Goal: Task Accomplishment & Management: Complete application form

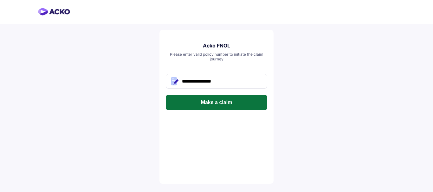
click at [220, 106] on button "Make a claim" at bounding box center [216, 102] width 101 height 15
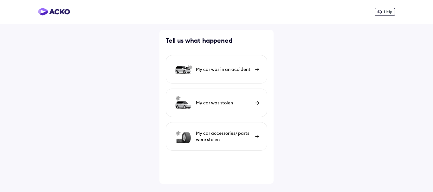
click at [202, 68] on div "My car was in an accident" at bounding box center [224, 69] width 56 height 6
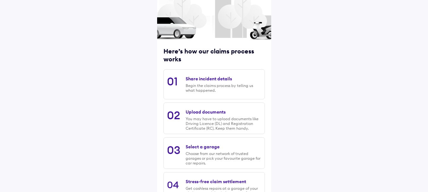
scroll to position [92, 0]
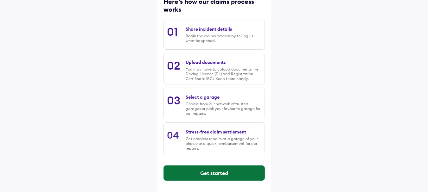
click at [210, 168] on button "Get started" at bounding box center [214, 173] width 101 height 15
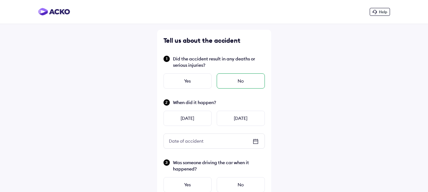
click at [222, 82] on div "No" at bounding box center [241, 81] width 48 height 15
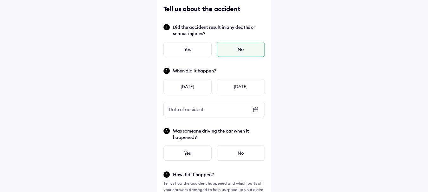
click at [257, 111] on icon at bounding box center [256, 110] width 8 height 8
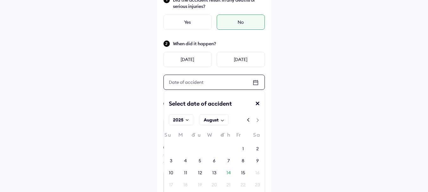
scroll to position [95, 0]
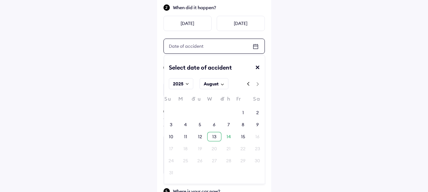
click at [214, 138] on div "13" at bounding box center [214, 137] width 4 height 6
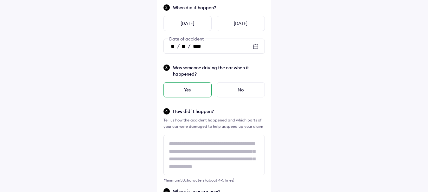
click at [198, 90] on div "Yes" at bounding box center [187, 89] width 48 height 15
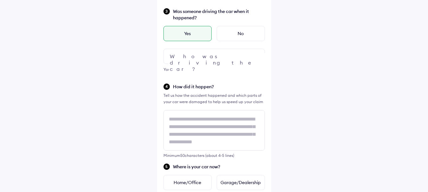
scroll to position [158, 0]
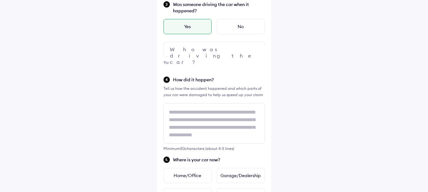
click at [203, 49] on div at bounding box center [213, 49] width 101 height 15
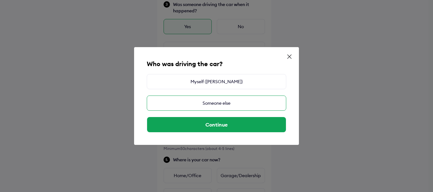
click at [227, 103] on div "Someone else" at bounding box center [216, 103] width 139 height 15
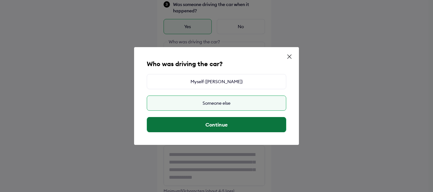
click at [218, 123] on button "Continue" at bounding box center [216, 124] width 139 height 15
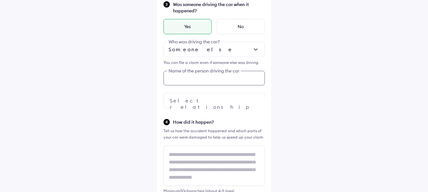
click at [206, 78] on div "Was someone driving the car when it happened? Yes No Someone else Who was drivi…" at bounding box center [213, 55] width 101 height 108
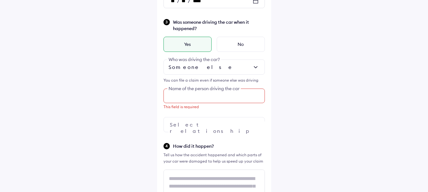
click at [210, 94] on input "text" at bounding box center [213, 96] width 101 height 15
click at [124, 4] on div "Help Tell us about the accident Did the accident result in any deaths or seriou…" at bounding box center [214, 155] width 428 height 592
click at [186, 102] on input "text" at bounding box center [213, 96] width 101 height 15
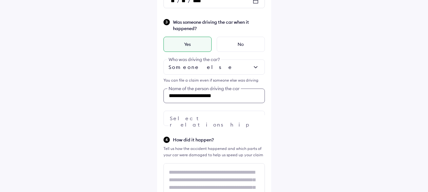
type input "**********"
click at [184, 116] on div at bounding box center [213, 118] width 101 height 15
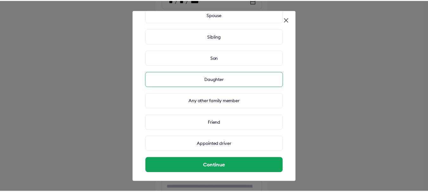
scroll to position [77, 0]
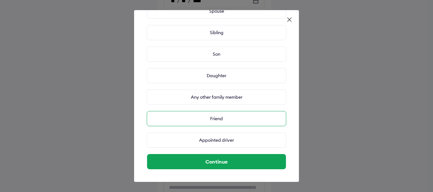
click at [232, 117] on div "Friend" at bounding box center [216, 118] width 139 height 15
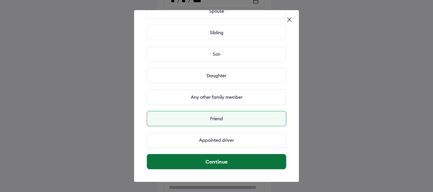
click at [229, 163] on button "Continue" at bounding box center [216, 161] width 139 height 15
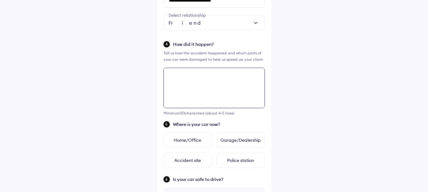
click at [211, 107] on textarea at bounding box center [213, 88] width 101 height 41
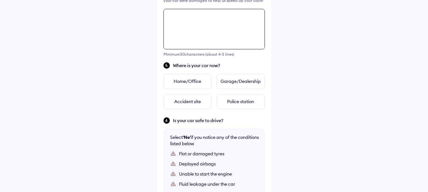
scroll to position [304, 0]
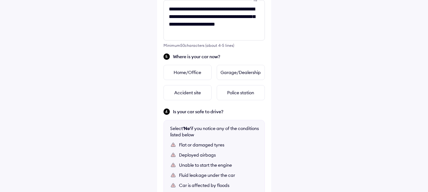
drag, startPoint x: 222, startPoint y: 15, endPoint x: 199, endPoint y: 35, distance: 30.8
click at [201, 49] on div "**********" at bounding box center [214, 4] width 114 height 556
click at [207, 17] on textarea "**********" at bounding box center [213, 20] width 101 height 41
click at [208, 19] on textarea "**********" at bounding box center [213, 20] width 101 height 41
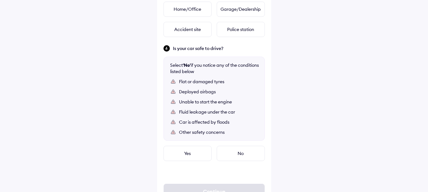
scroll to position [336, 0]
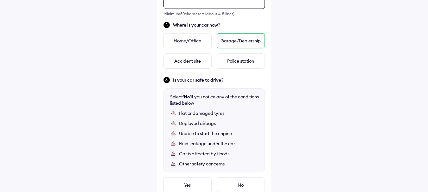
type textarea "**********"
click at [232, 40] on div "Garage/Dealership" at bounding box center [241, 40] width 48 height 15
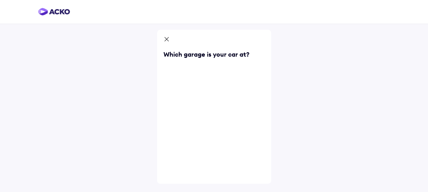
scroll to position [0, 0]
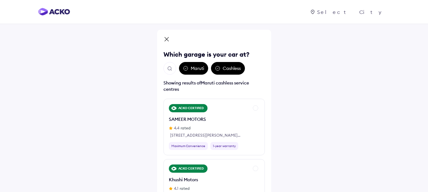
click at [172, 66] on img "Open search" at bounding box center [170, 69] width 6 height 6
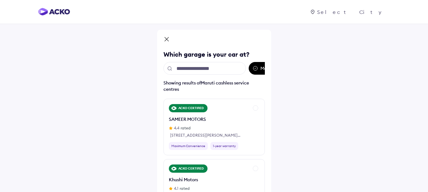
click at [183, 70] on input "text" at bounding box center [204, 68] width 82 height 13
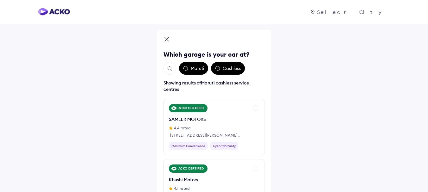
click at [171, 68] on img "Open search" at bounding box center [170, 69] width 6 height 6
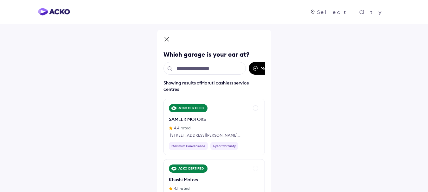
click at [186, 65] on input "text" at bounding box center [204, 68] width 82 height 13
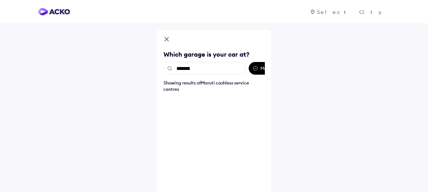
type input "********"
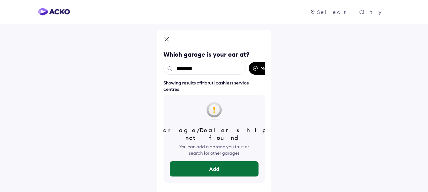
click at [211, 166] on button "Add" at bounding box center [214, 169] width 89 height 15
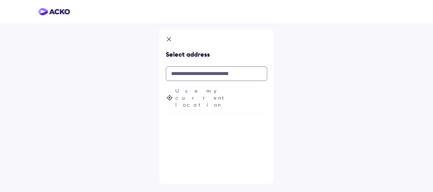
click at [176, 79] on input "text" at bounding box center [216, 74] width 101 height 15
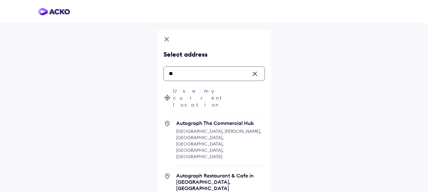
type input "*"
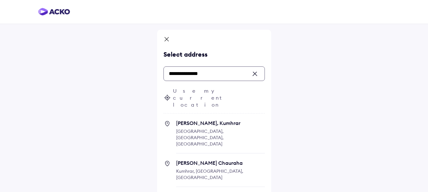
click at [205, 120] on span "Bhagwat Nagar, Kumhrar Patna, Bihar, India" at bounding box center [220, 137] width 89 height 34
type input "**********"
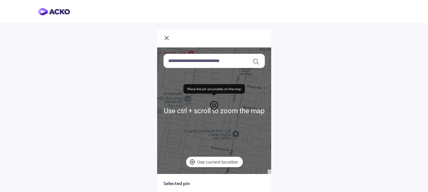
scroll to position [54, 0]
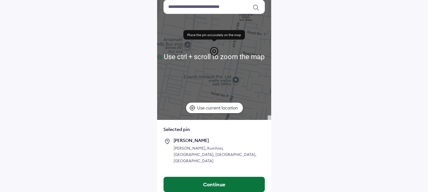
click at [206, 182] on button "Continue" at bounding box center [214, 184] width 101 height 15
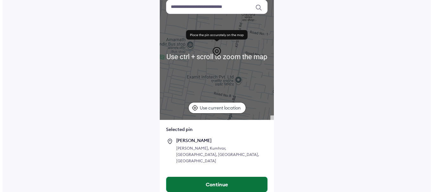
scroll to position [0, 0]
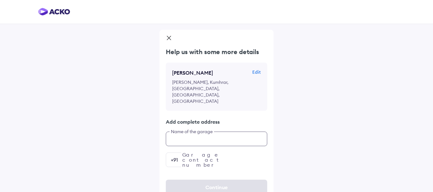
click at [210, 132] on input "text" at bounding box center [216, 139] width 101 height 15
type input "*********"
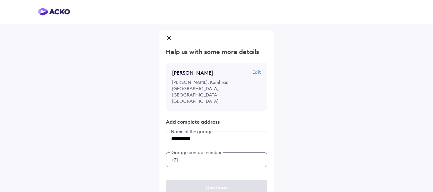
click at [207, 153] on input "number" at bounding box center [216, 160] width 101 height 15
click at [187, 153] on input "number" at bounding box center [216, 160] width 101 height 15
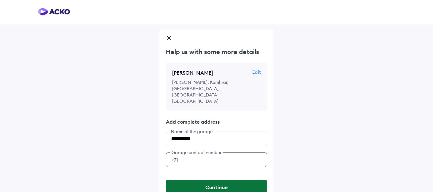
type input "**********"
click at [210, 180] on button "Continue" at bounding box center [216, 187] width 101 height 15
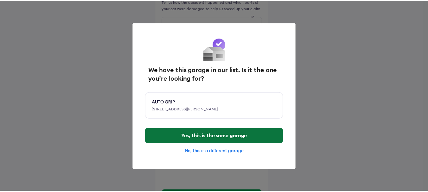
scroll to position [295, 0]
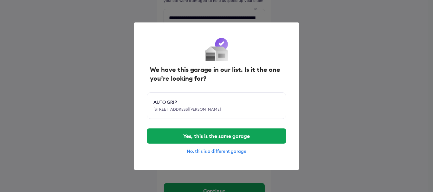
click at [167, 109] on div "Ward No.55, Bhagwat Nagar, Kumhrar, Patna, Patna, Bihar, 800026" at bounding box center [211, 110] width 117 height 6
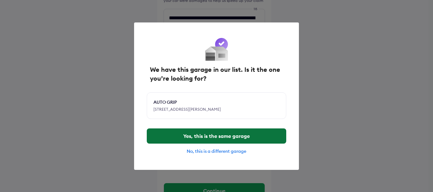
click at [192, 136] on button "Yes, this is the same garage" at bounding box center [216, 136] width 139 height 15
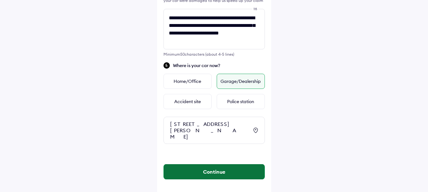
click at [213, 171] on button "Continue" at bounding box center [214, 171] width 101 height 15
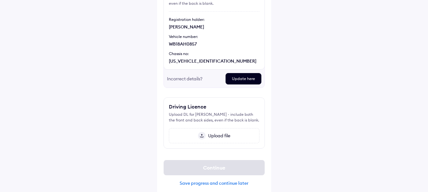
scroll to position [91, 0]
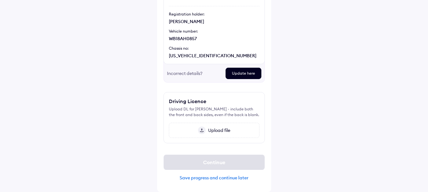
click at [212, 131] on span "Upload file" at bounding box center [218, 131] width 25 height 6
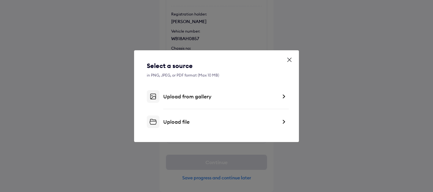
click at [198, 117] on div "Upload file" at bounding box center [216, 122] width 139 height 13
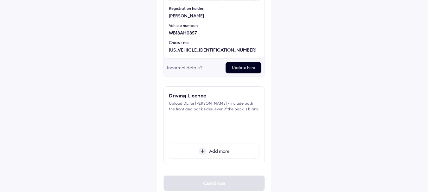
click at [214, 154] on span "Add more" at bounding box center [218, 152] width 23 height 6
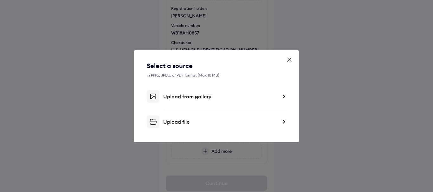
click at [199, 118] on div "Upload file" at bounding box center [216, 122] width 139 height 13
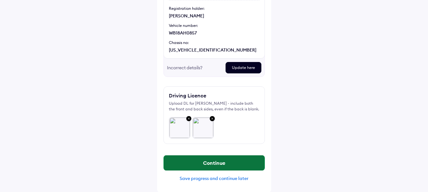
click at [229, 168] on button "Continue" at bounding box center [214, 163] width 101 height 15
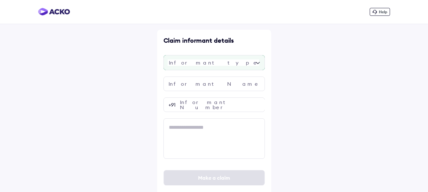
click at [183, 63] on div at bounding box center [213, 62] width 101 height 15
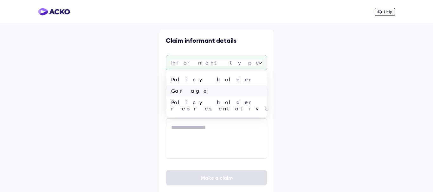
click at [193, 92] on div "Garage" at bounding box center [216, 90] width 101 height 11
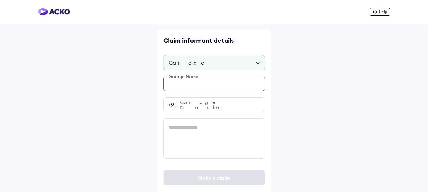
click at [186, 80] on input "text" at bounding box center [213, 84] width 101 height 15
type input "*****"
click at [196, 109] on div "***** Garage Name Garage Number +91" at bounding box center [213, 118] width 101 height 82
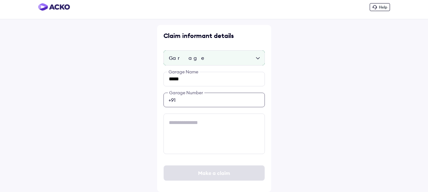
click at [207, 101] on input "number" at bounding box center [213, 100] width 101 height 15
paste input "**********"
type input "**********"
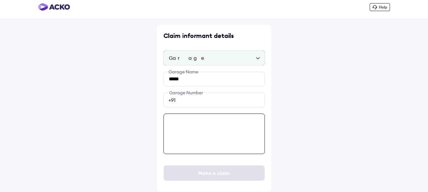
click at [193, 129] on textarea at bounding box center [213, 134] width 101 height 41
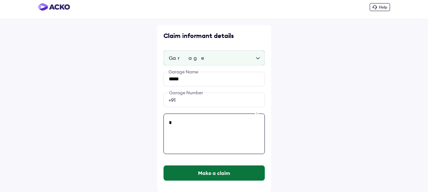
type textarea "*"
click at [206, 174] on button "Make a claim" at bounding box center [214, 173] width 101 height 15
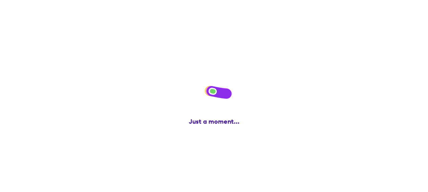
scroll to position [0, 0]
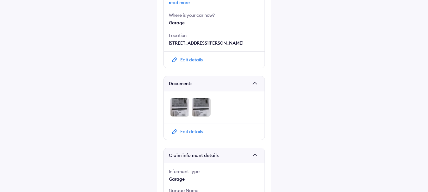
scroll to position [382, 0]
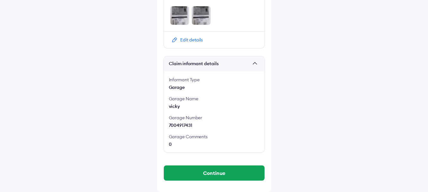
drag, startPoint x: 212, startPoint y: 171, endPoint x: 221, endPoint y: 159, distance: 15.4
click at [212, 172] on button "Continue" at bounding box center [214, 173] width 101 height 15
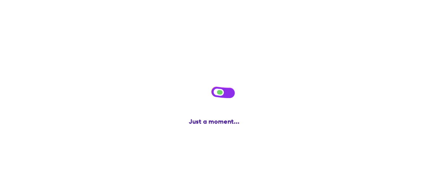
scroll to position [0, 0]
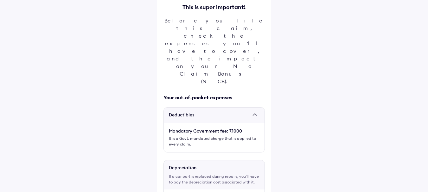
scroll to position [63, 0]
drag, startPoint x: 231, startPoint y: 84, endPoint x: 241, endPoint y: 87, distance: 10.5
click at [241, 128] on div "Mandatory Government fee: ₹1000" at bounding box center [214, 131] width 91 height 6
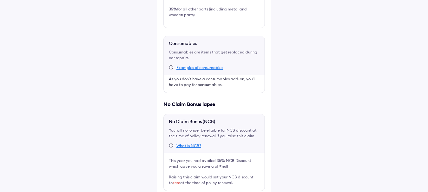
scroll to position [317, 0]
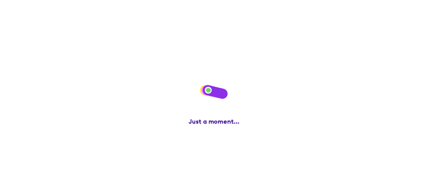
scroll to position [0, 0]
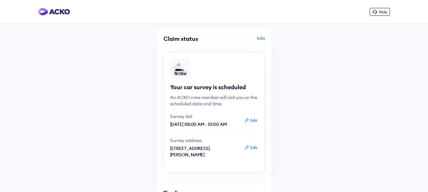
click at [264, 39] on div "Info" at bounding box center [240, 41] width 49 height 12
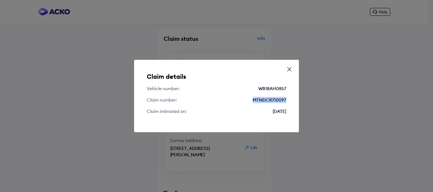
drag, startPoint x: 257, startPoint y: 102, endPoint x: 288, endPoint y: 100, distance: 31.1
click at [288, 100] on div "Claim details Vehicle number: WB18AH0857 Claim number: MTNDCR710097 Claim intim…" at bounding box center [216, 96] width 165 height 73
click at [290, 69] on icon at bounding box center [289, 69] width 6 height 6
